Goal: Information Seeking & Learning: Learn about a topic

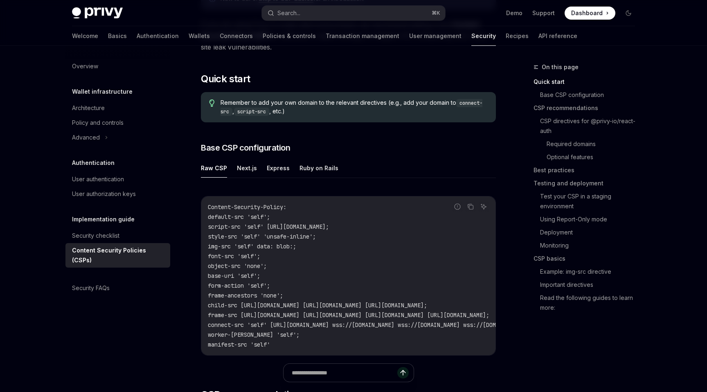
scroll to position [162, 0]
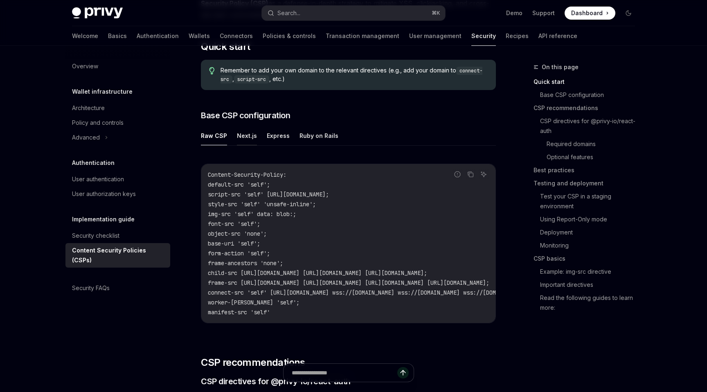
click at [249, 138] on button "Next.js" at bounding box center [247, 135] width 20 height 19
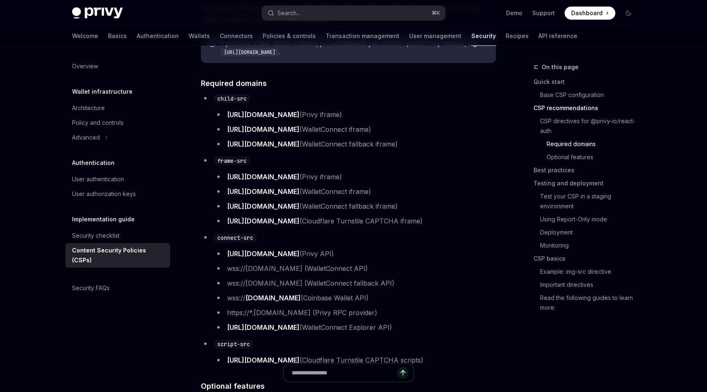
scroll to position [705, 0]
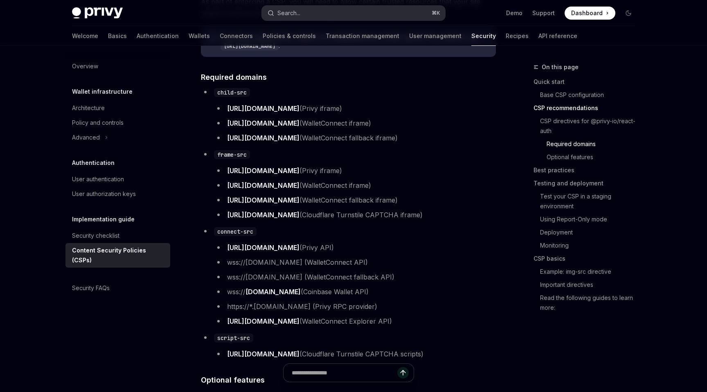
type textarea "*"
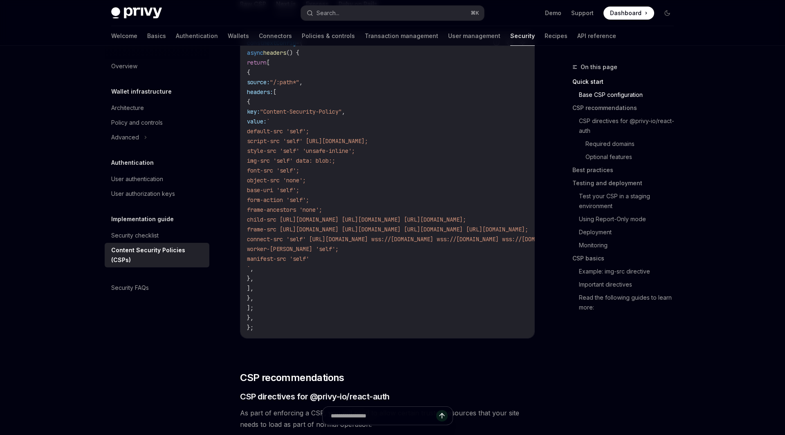
scroll to position [227, 0]
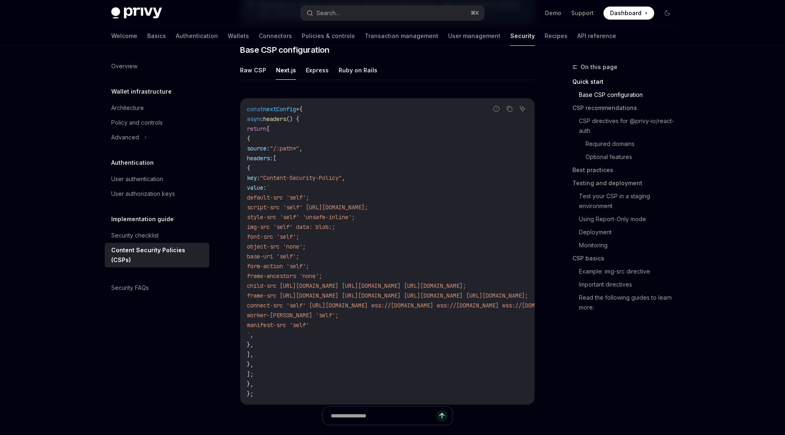
click at [361, 237] on code "const nextConfig = { async headers () { return [ { source: "/:path*" , headers:…" at bounding box center [487, 251] width 481 height 294
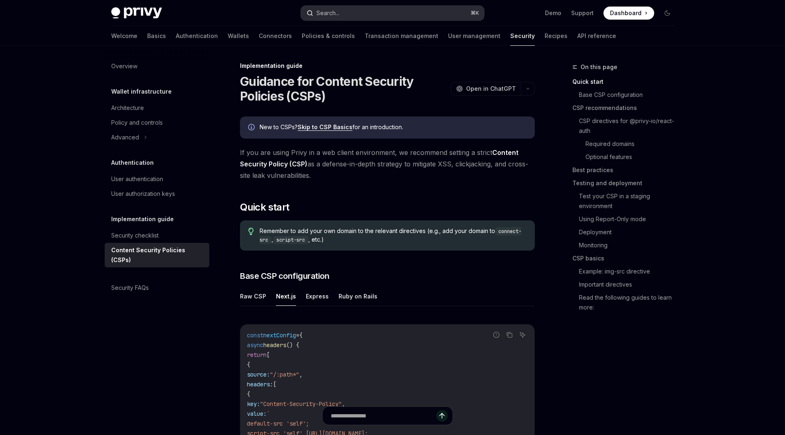
scroll to position [0, 0]
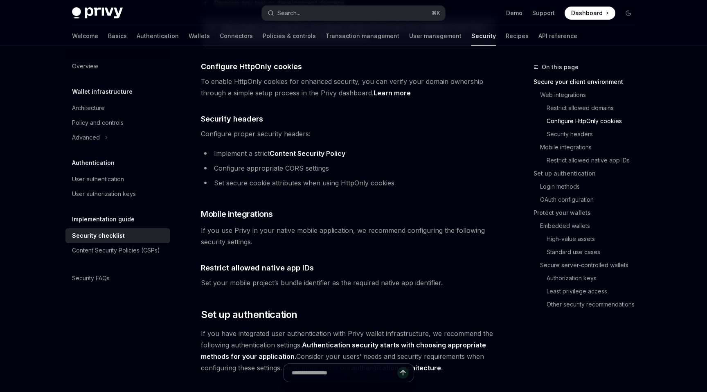
scroll to position [413, 0]
click at [298, 150] on link "Content Security Policy" at bounding box center [307, 154] width 76 height 9
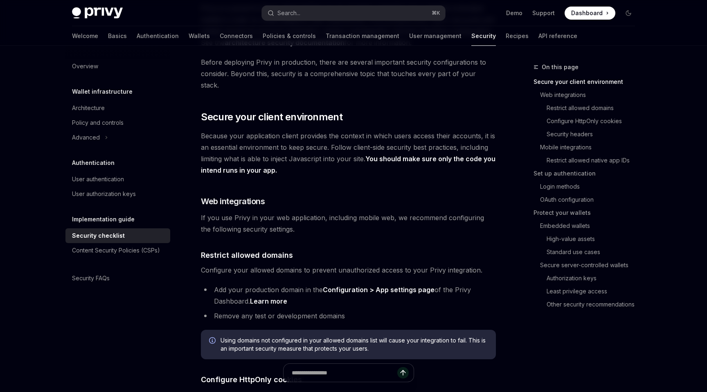
scroll to position [121, 0]
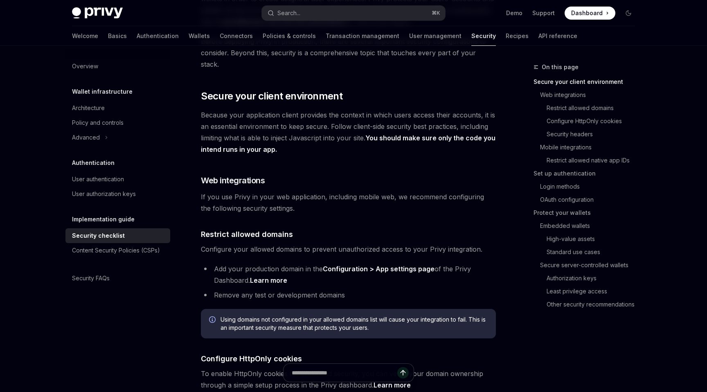
click at [352, 265] on link "Configuration > App settings page" at bounding box center [379, 269] width 112 height 9
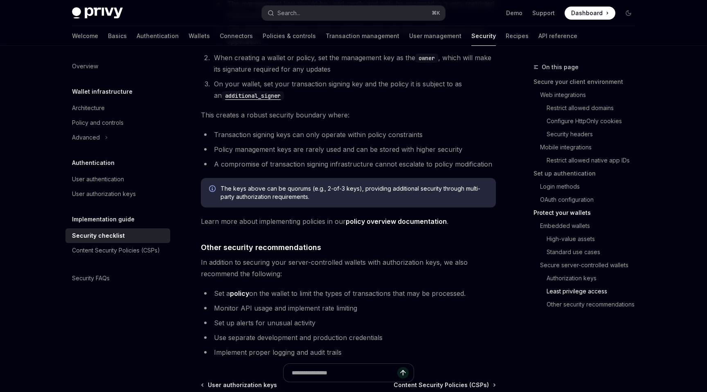
scroll to position [1833, 0]
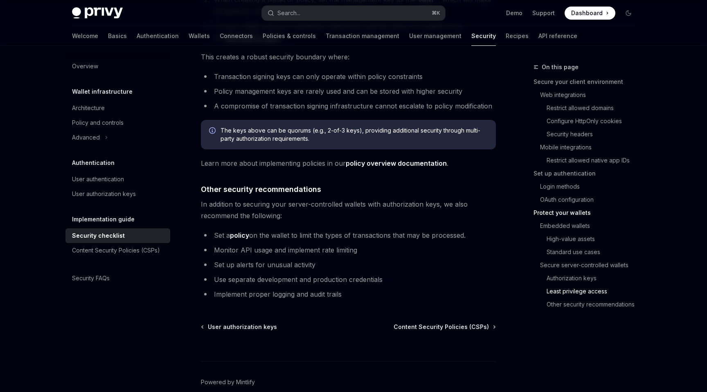
click at [308, 259] on li "Set up alerts for unusual activity" at bounding box center [348, 264] width 295 height 11
click at [317, 288] on li "Implement proper logging and audit trails" at bounding box center [348, 293] width 295 height 11
click at [319, 229] on li "Set a policy on the wallet to limit the types of transactions that may be proce…" at bounding box center [348, 234] width 295 height 11
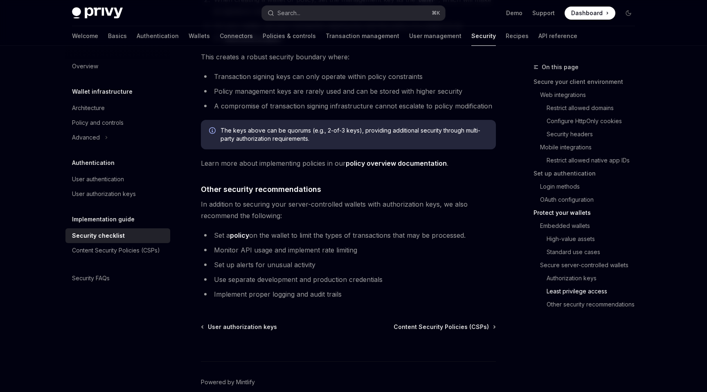
click at [319, 229] on li "Set a policy on the wallet to limit the types of transactions that may be proce…" at bounding box center [348, 234] width 295 height 11
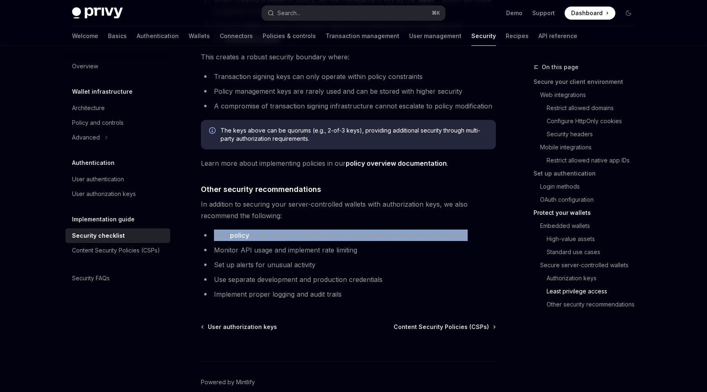
copy ul "Set a policy on the wallet to limit the types of transactions that may be proce…"
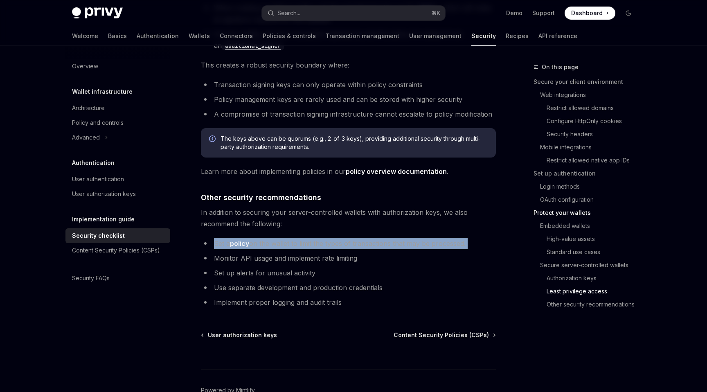
scroll to position [1823, 0]
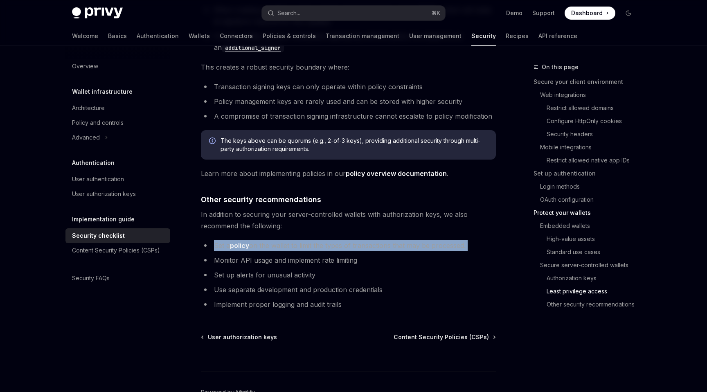
click at [246, 241] on link "policy" at bounding box center [239, 245] width 19 height 9
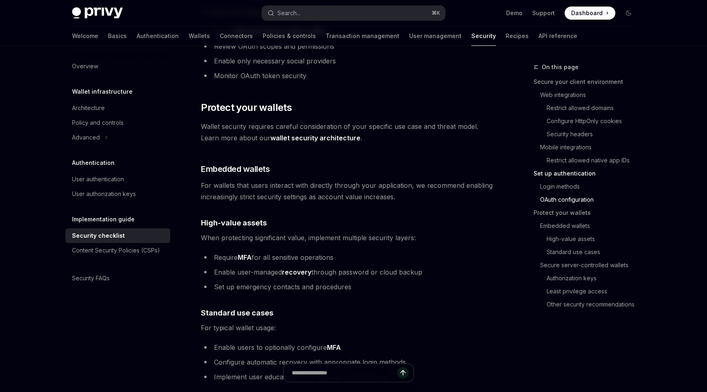
scroll to position [969, 0]
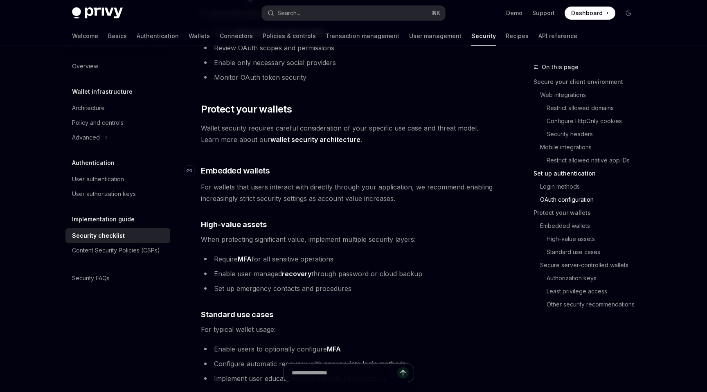
click at [239, 165] on span "Embedded wallets" at bounding box center [235, 170] width 69 height 11
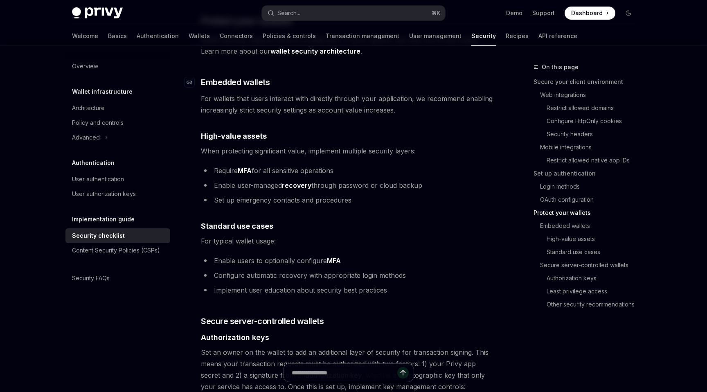
scroll to position [1060, 0]
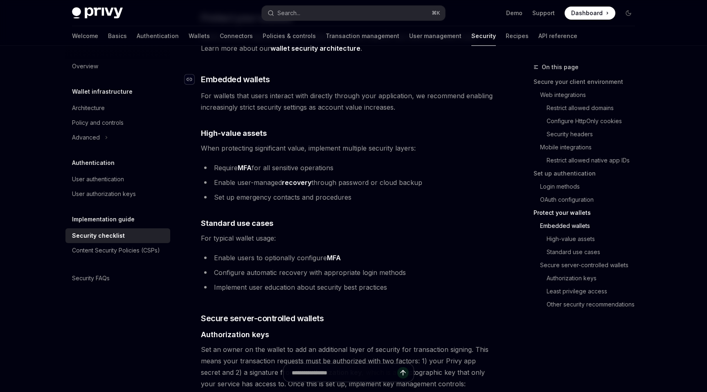
click at [191, 74] on div "Navigate to header" at bounding box center [189, 79] width 10 height 10
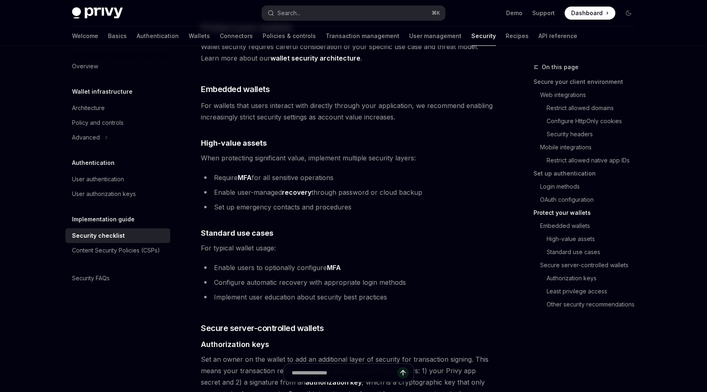
scroll to position [1051, 0]
click at [333, 263] on link "MFA" at bounding box center [334, 267] width 14 height 9
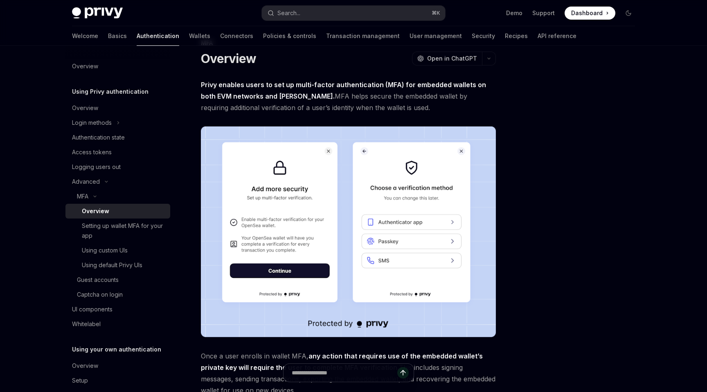
scroll to position [21, 0]
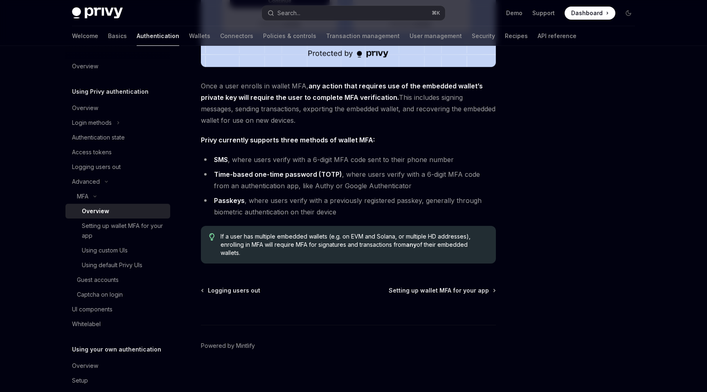
scroll to position [298, 0]
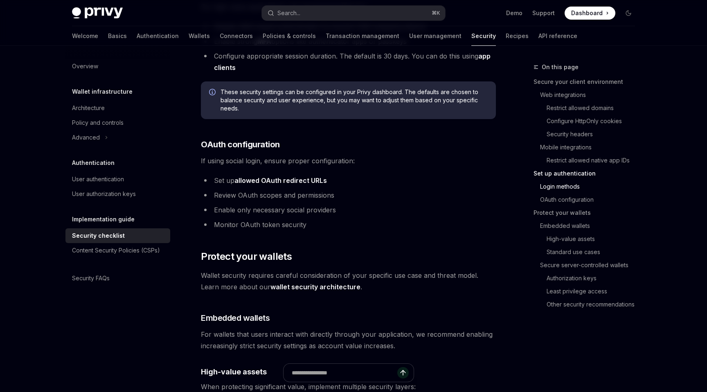
scroll to position [823, 0]
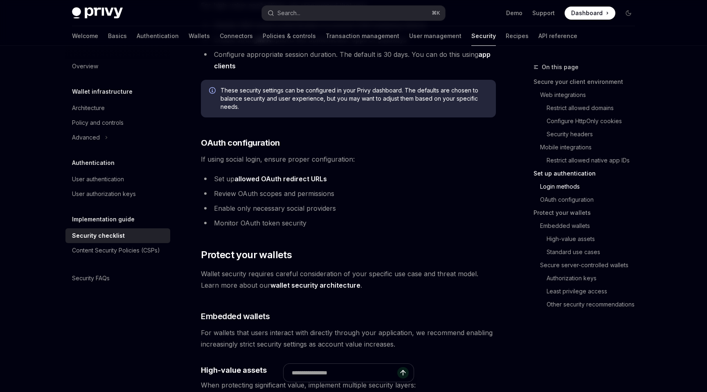
click at [303, 281] on link "wallet security architecture" at bounding box center [315, 285] width 90 height 9
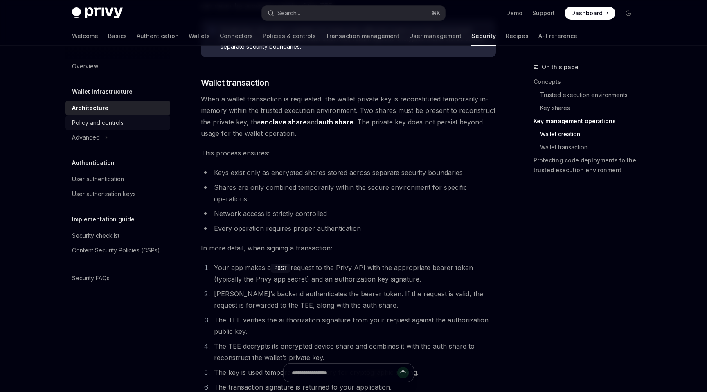
scroll to position [1128, 0]
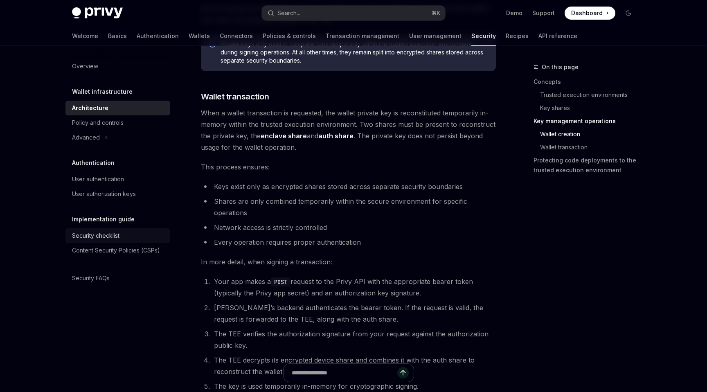
click at [103, 234] on div "Security checklist" at bounding box center [95, 236] width 47 height 10
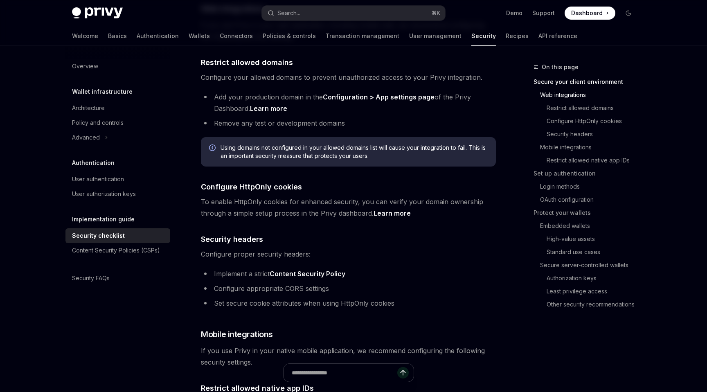
scroll to position [307, 0]
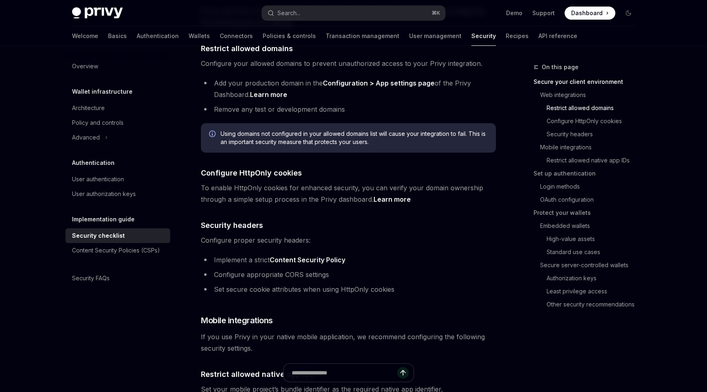
click at [388, 195] on link "Learn more" at bounding box center [391, 199] width 37 height 9
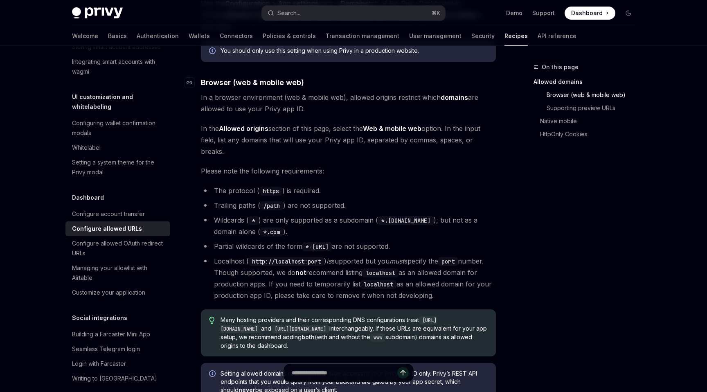
scroll to position [168, 0]
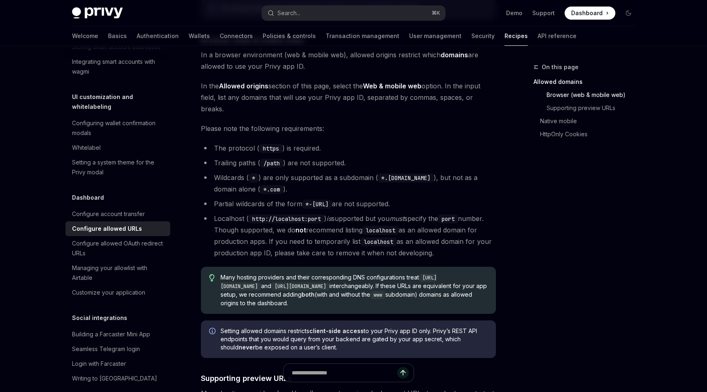
type textarea "*"
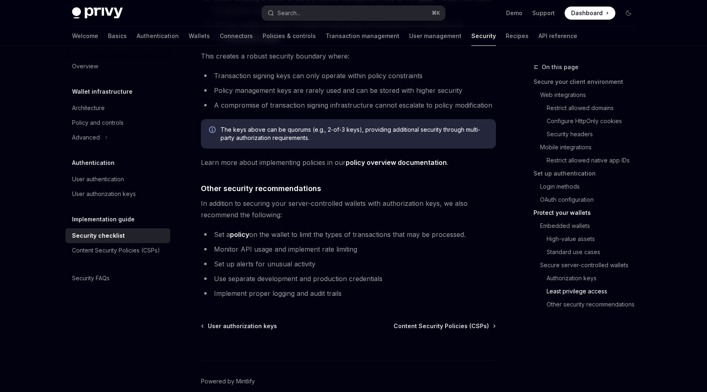
scroll to position [1839, 0]
